Goal: Information Seeking & Learning: Learn about a topic

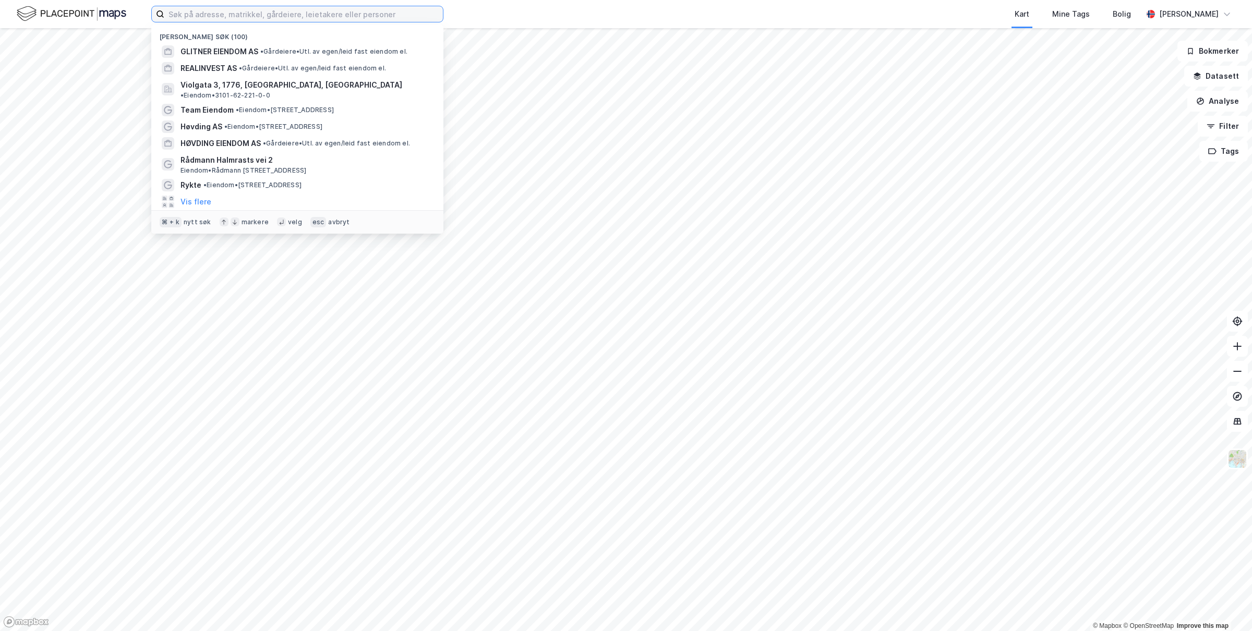
click at [264, 15] on input at bounding box center [303, 14] width 279 height 16
paste input "[STREET_ADDRESS]"
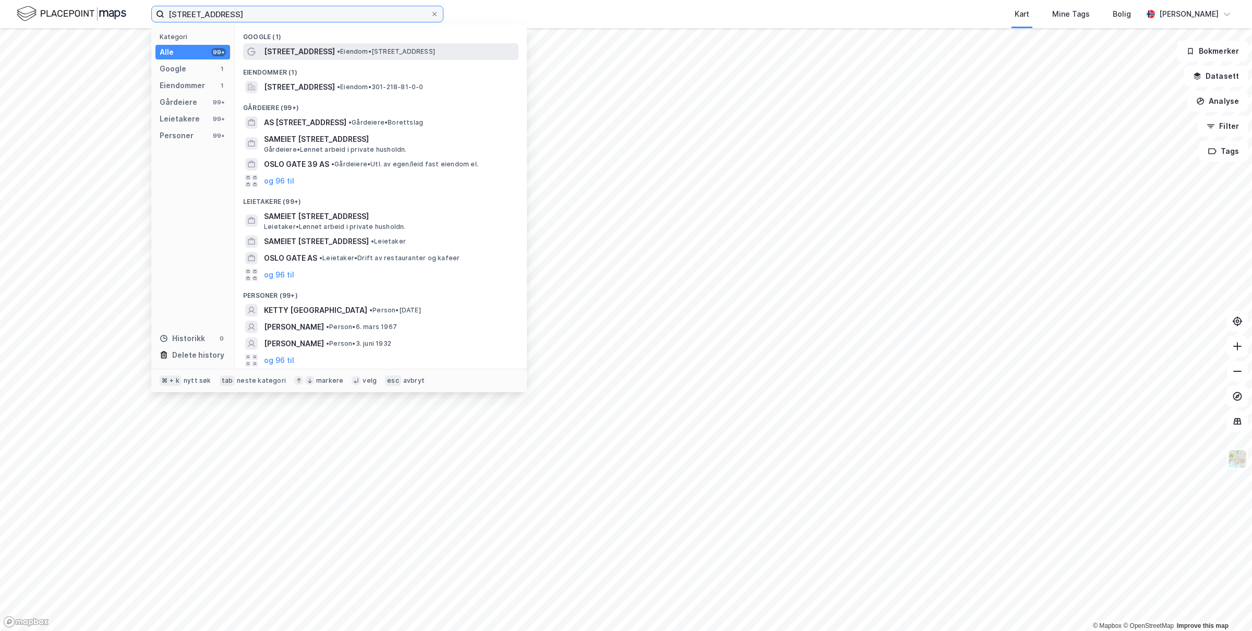
type input "[STREET_ADDRESS]"
click at [299, 49] on span "[STREET_ADDRESS]" at bounding box center [299, 51] width 71 height 13
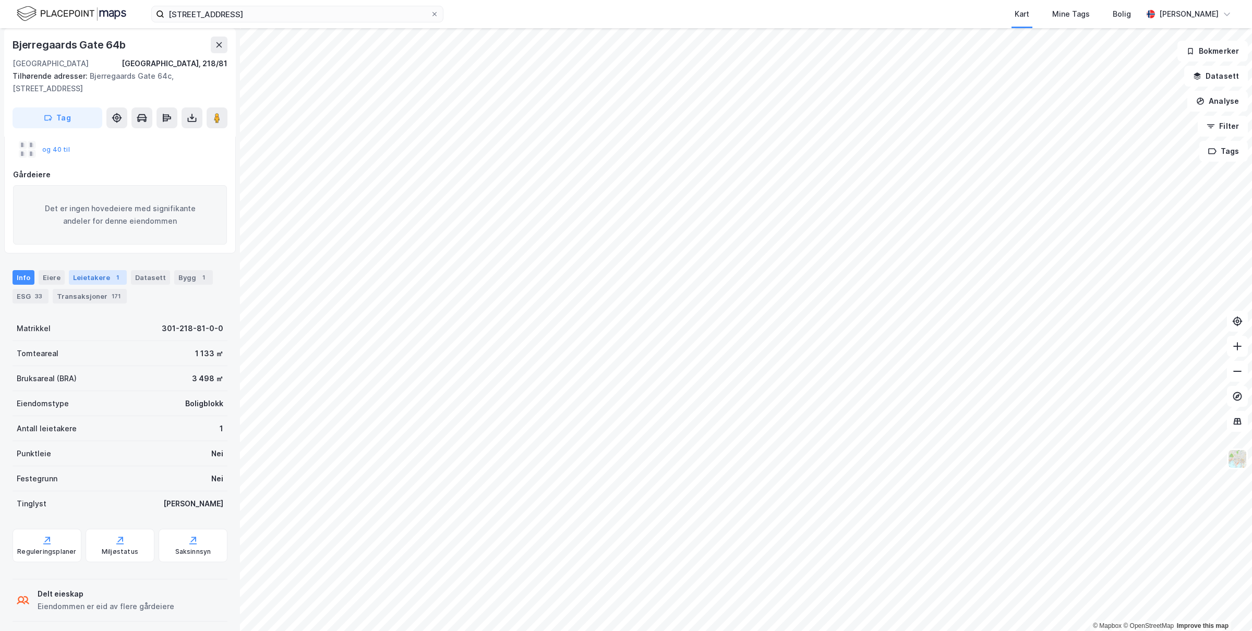
scroll to position [152, 0]
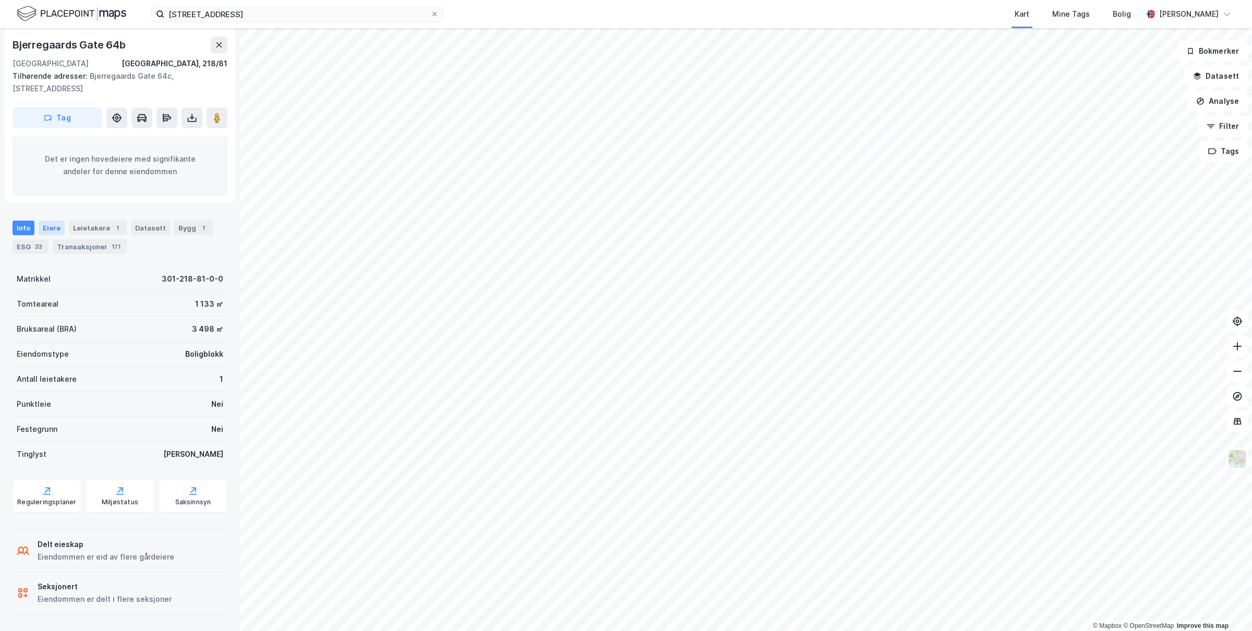
click at [47, 226] on div "Eiere" at bounding box center [52, 228] width 26 height 15
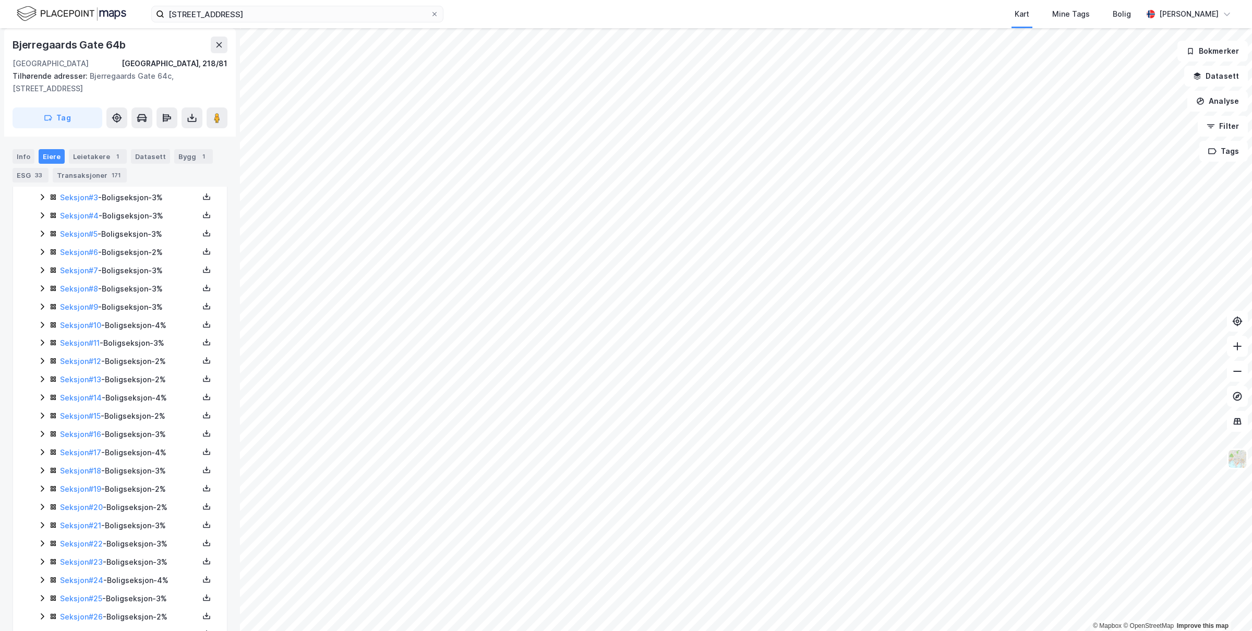
scroll to position [325, 0]
click at [92, 276] on link "Seksjon # 7" at bounding box center [79, 271] width 38 height 9
